Goal: Transaction & Acquisition: Purchase product/service

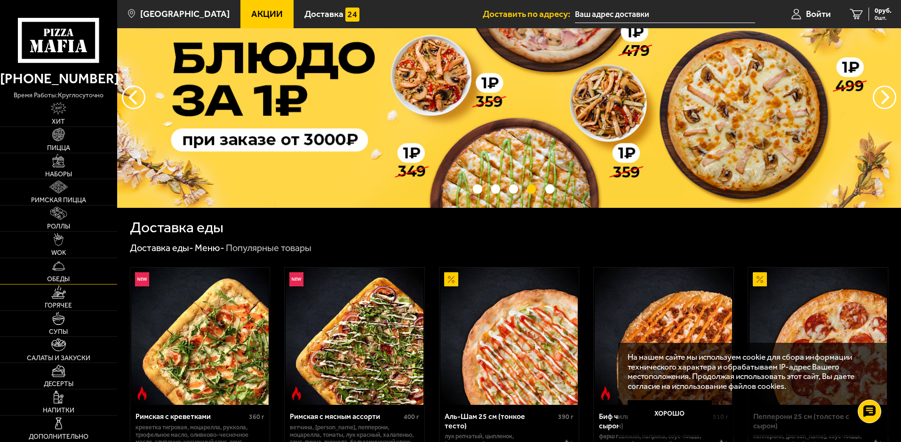
scroll to position [94, 0]
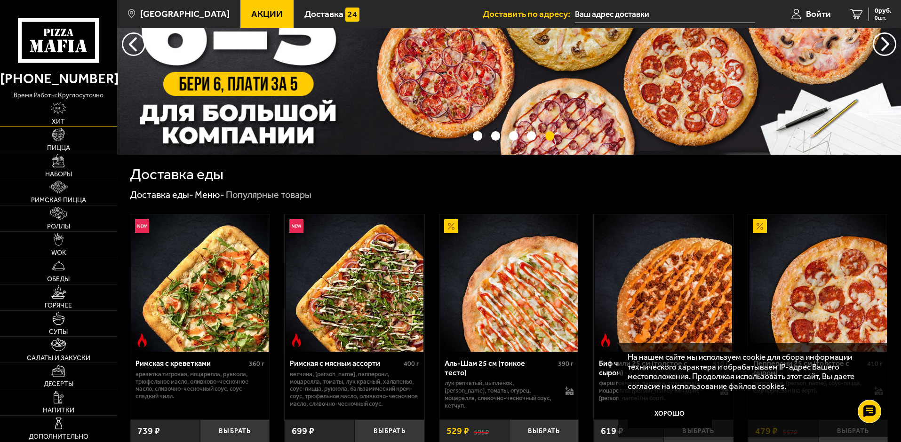
click at [59, 119] on span "Хит" at bounding box center [58, 122] width 13 height 7
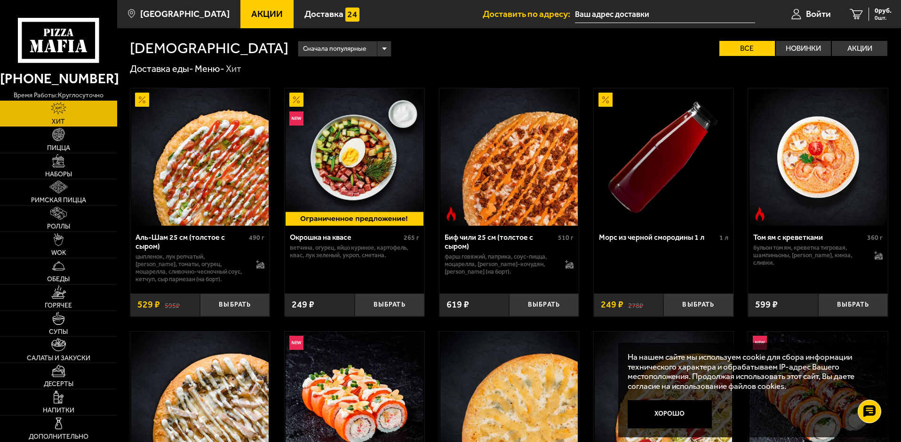
click at [508, 188] on img at bounding box center [509, 156] width 137 height 137
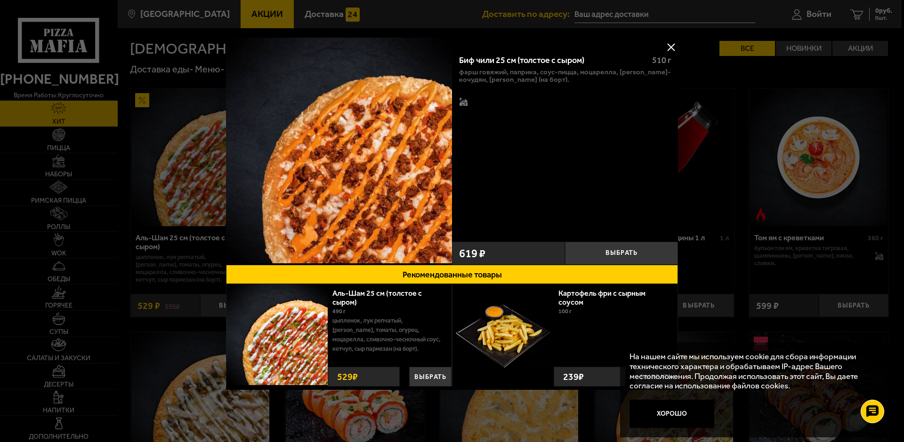
click at [672, 44] on button at bounding box center [671, 47] width 14 height 14
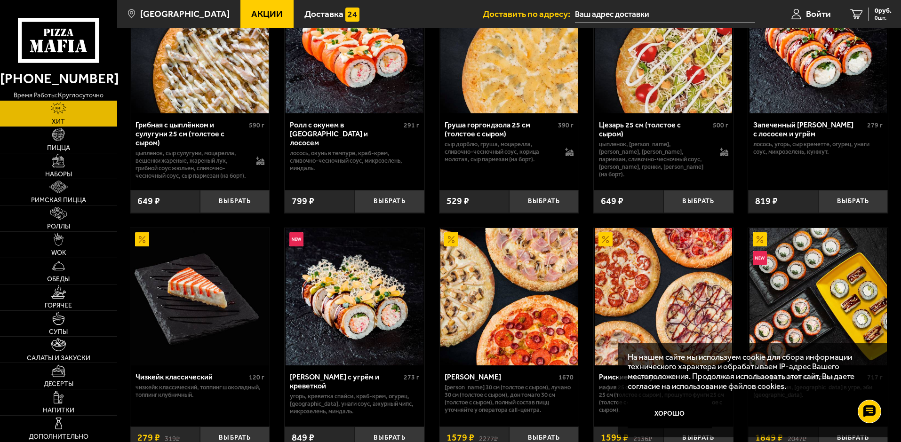
scroll to position [338, 0]
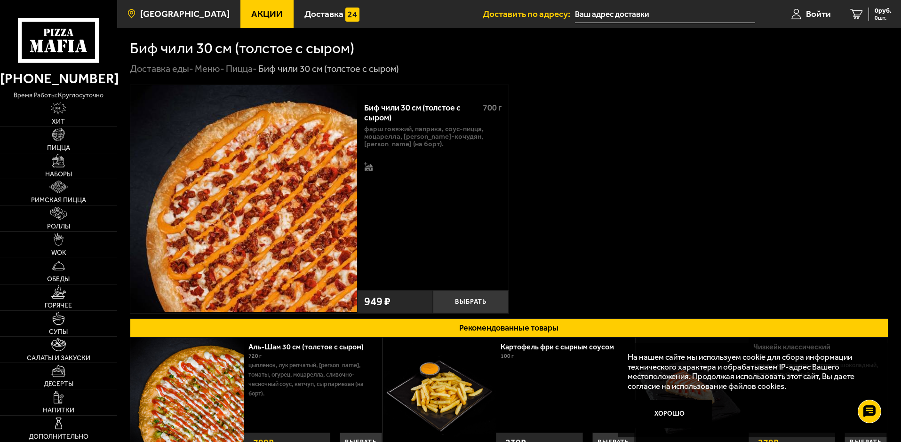
click at [163, 14] on span "[GEOGRAPHIC_DATA]" at bounding box center [184, 13] width 89 height 9
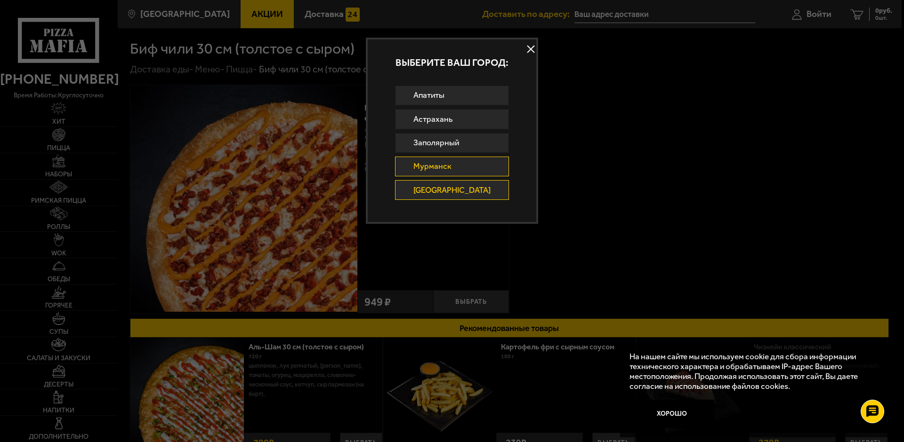
click at [440, 162] on link "Мурманск" at bounding box center [452, 167] width 114 height 20
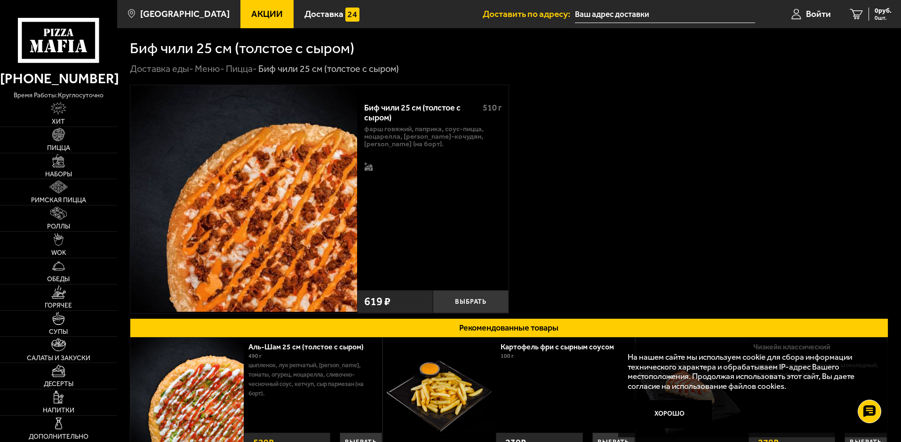
click at [249, 68] on link "Пицца -" at bounding box center [241, 68] width 31 height 11
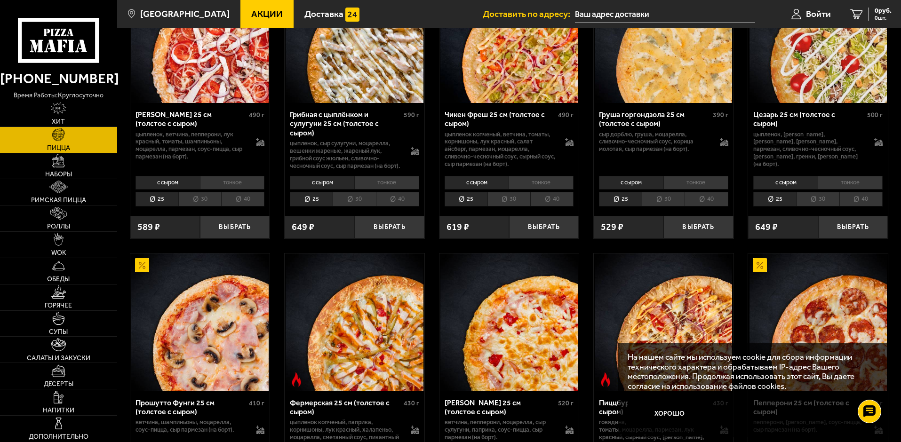
scroll to position [17, 0]
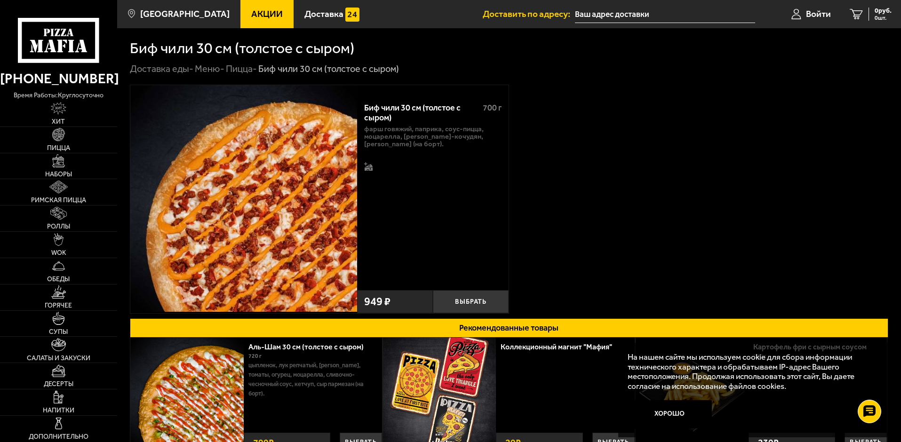
click at [242, 70] on link "Пицца -" at bounding box center [241, 68] width 31 height 11
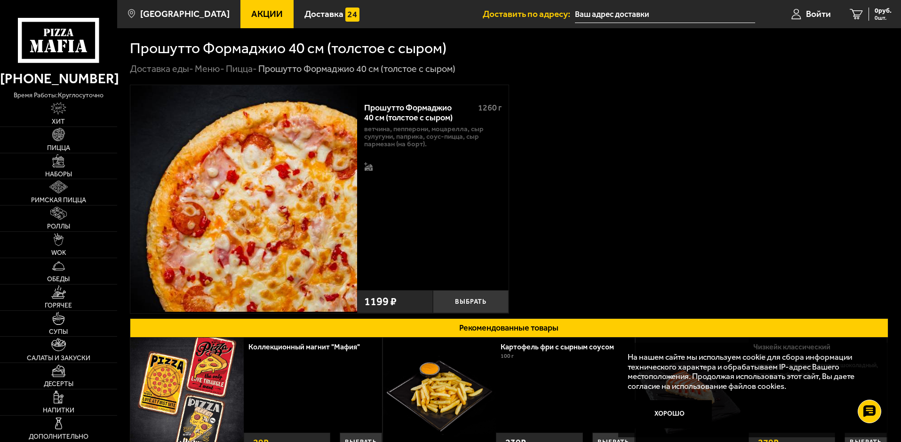
click at [490, 199] on div "Прошутто Формаджио 40 см (толстое с сыром) 1260 г Топпинги ветчина, пепперони, …" at bounding box center [433, 191] width 152 height 192
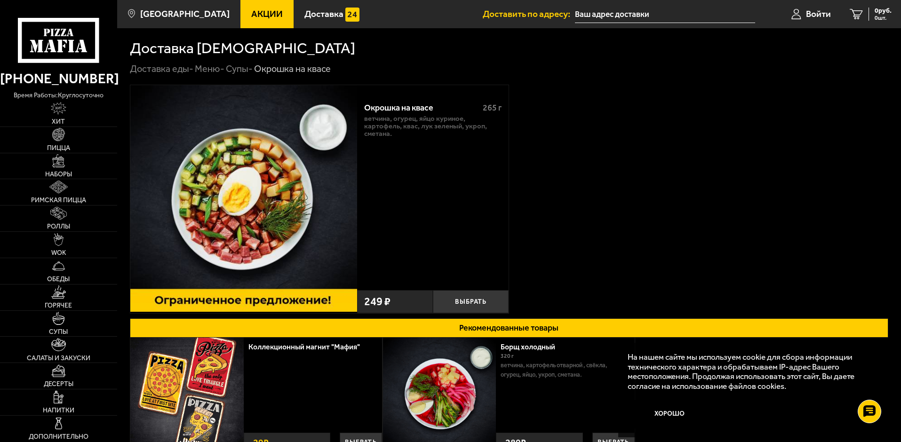
click at [66, 47] on icon at bounding box center [58, 40] width 81 height 45
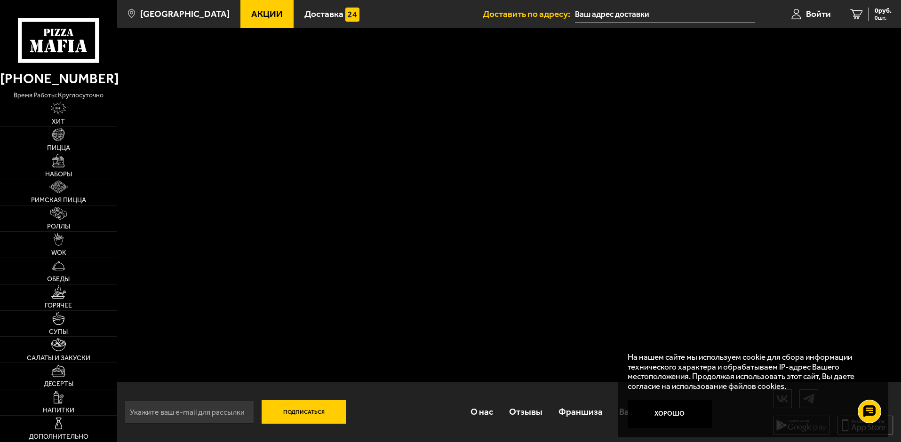
scroll to position [0, 0]
